Goal: Find specific page/section: Find specific page/section

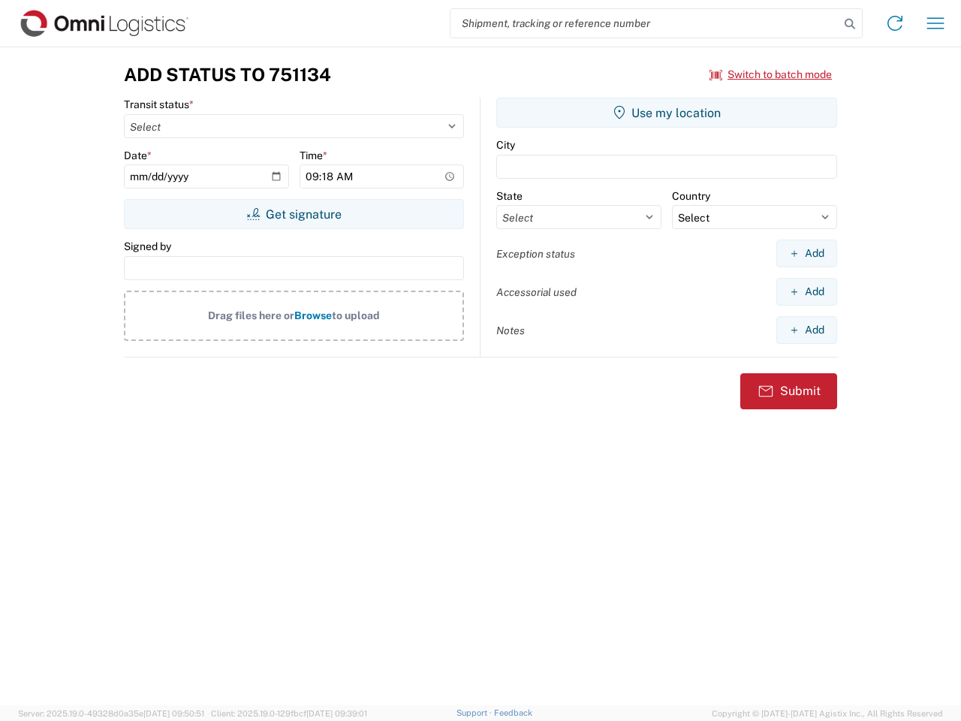
click at [645, 23] on input "search" at bounding box center [645, 23] width 389 height 29
click at [850, 24] on icon at bounding box center [850, 24] width 21 height 21
click at [895, 23] on icon at bounding box center [895, 23] width 24 height 24
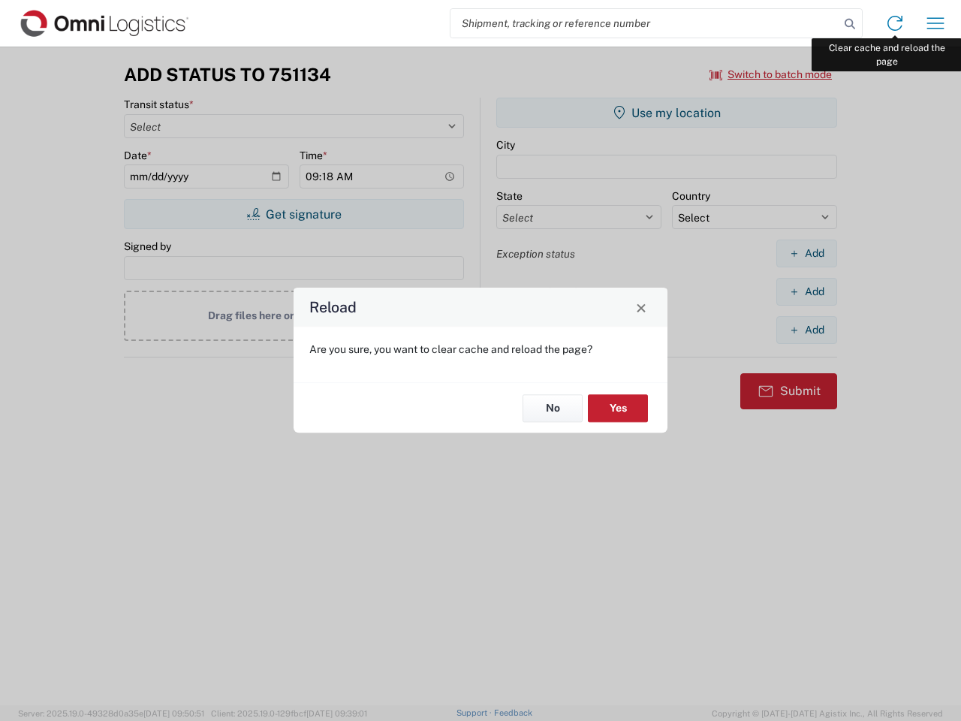
click at [936, 23] on div "Reload Are you sure, you want to clear cache and reload the page? No Yes" at bounding box center [480, 360] width 961 height 721
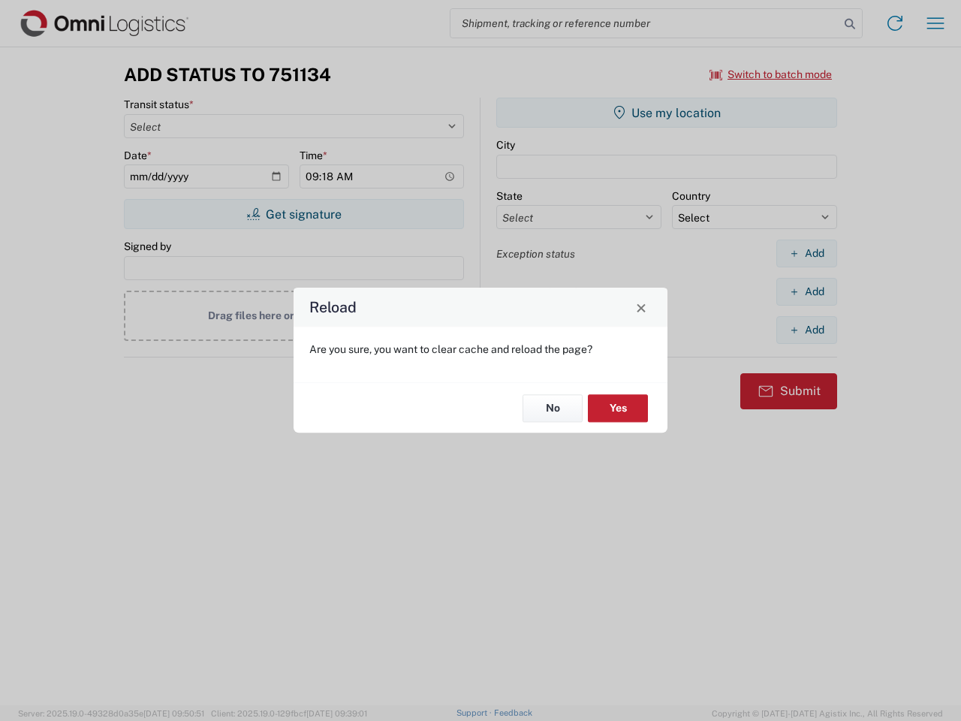
click at [771, 74] on div "Reload Are you sure, you want to clear cache and reload the page? No Yes" at bounding box center [480, 360] width 961 height 721
click at [294, 214] on div "Reload Are you sure, you want to clear cache and reload the page? No Yes" at bounding box center [480, 360] width 961 height 721
click at [667, 113] on div "Reload Are you sure, you want to clear cache and reload the page? No Yes" at bounding box center [480, 360] width 961 height 721
click at [807, 253] on div "Reload Are you sure, you want to clear cache and reload the page? No Yes" at bounding box center [480, 360] width 961 height 721
click at [807, 291] on div "Reload Are you sure, you want to clear cache and reload the page? No Yes" at bounding box center [480, 360] width 961 height 721
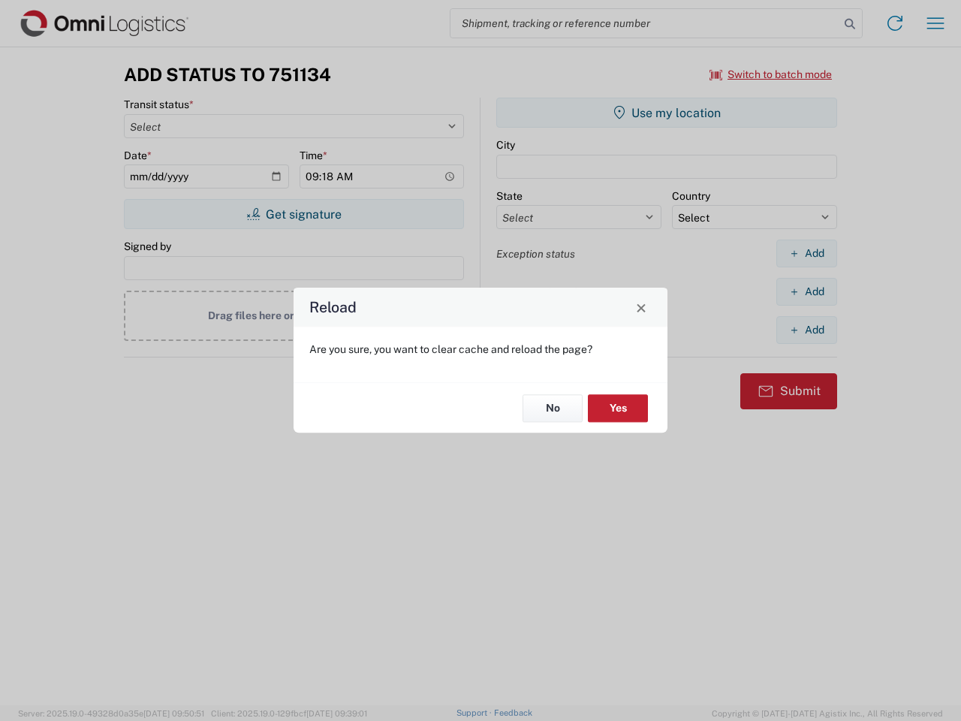
click at [807, 330] on div "Reload Are you sure, you want to clear cache and reload the page? No Yes" at bounding box center [480, 360] width 961 height 721
